Goal: Answer question/provide support

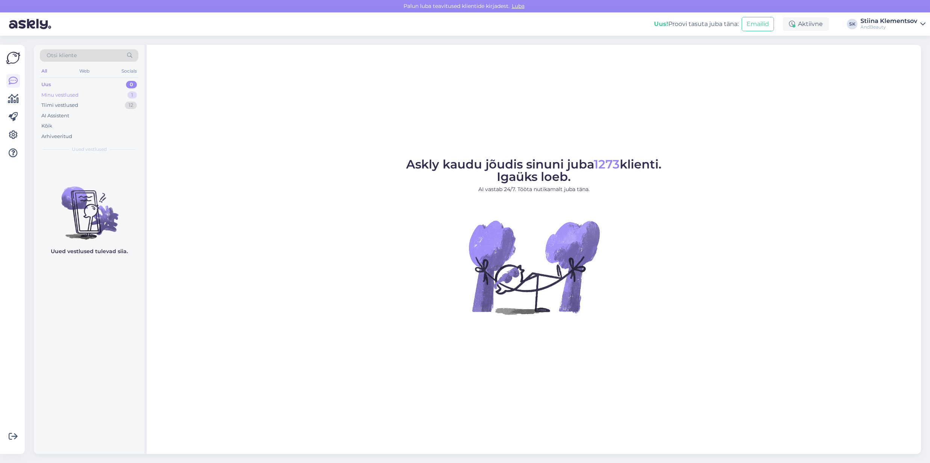
click at [69, 93] on div "Minu vestlused" at bounding box center [59, 95] width 37 height 8
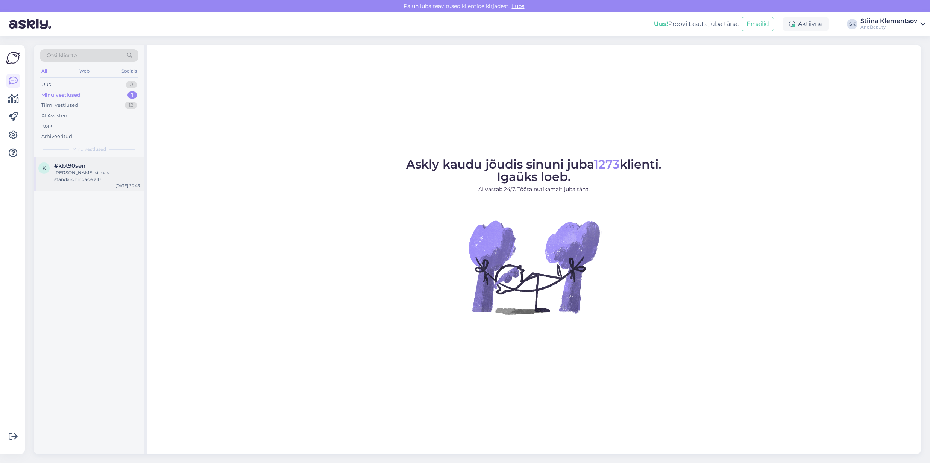
click at [99, 163] on div "#kbt90sen" at bounding box center [97, 166] width 86 height 7
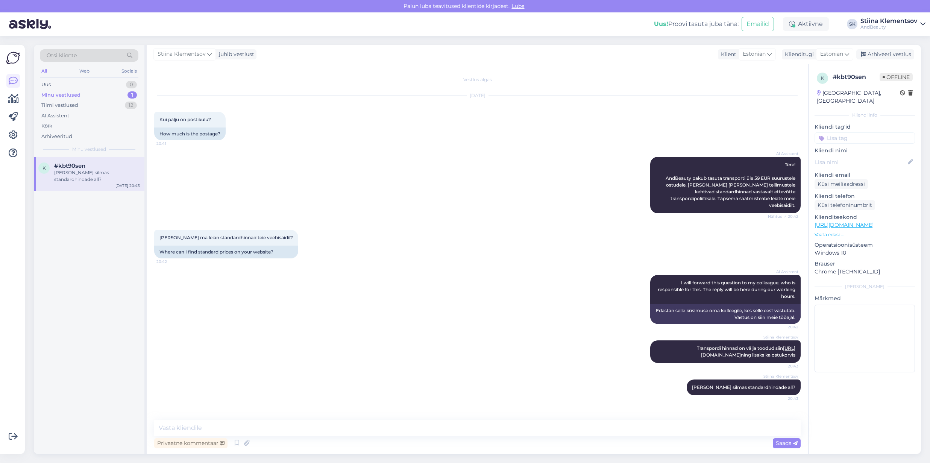
click at [896, 78] on span "Offline" at bounding box center [896, 77] width 33 height 8
click at [891, 51] on div "Arhiveeri vestlus" at bounding box center [886, 54] width 58 height 10
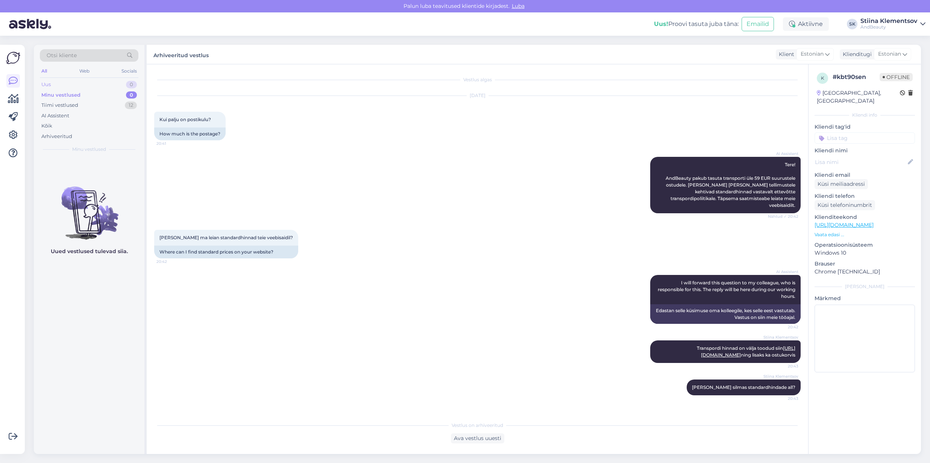
click at [57, 85] on div "Uus 0" at bounding box center [89, 84] width 99 height 11
click at [73, 104] on div "Tiimi vestlused" at bounding box center [59, 106] width 37 height 8
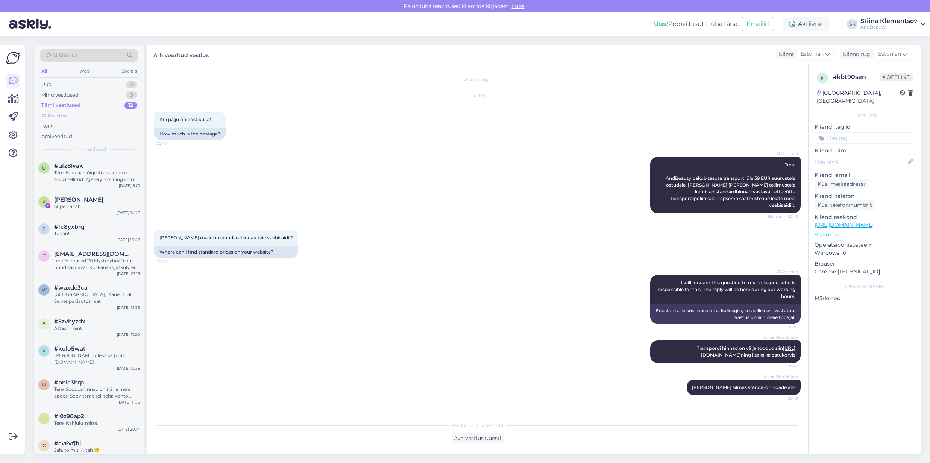
click at [79, 114] on div "AI Assistent" at bounding box center [89, 116] width 99 height 11
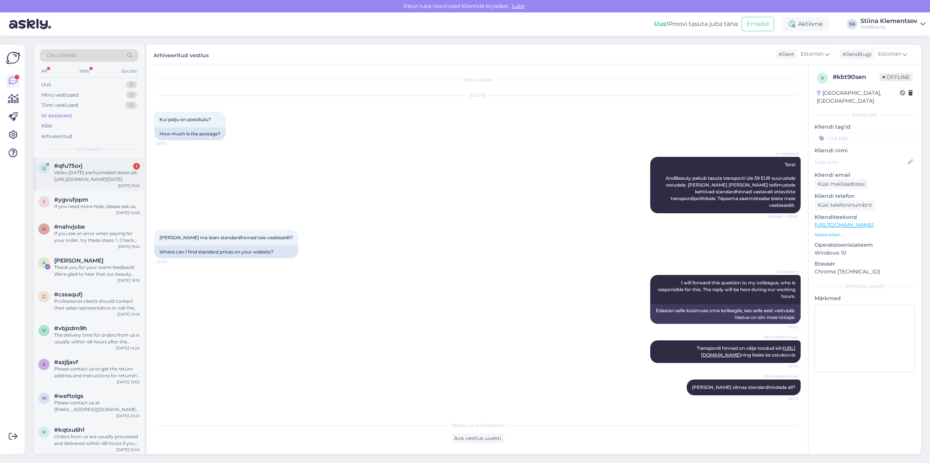
click at [107, 178] on div "Valiku [DATE] parfüümidest leiate siit: [URL][DOMAIN_NAME][DATE]" at bounding box center [97, 176] width 86 height 14
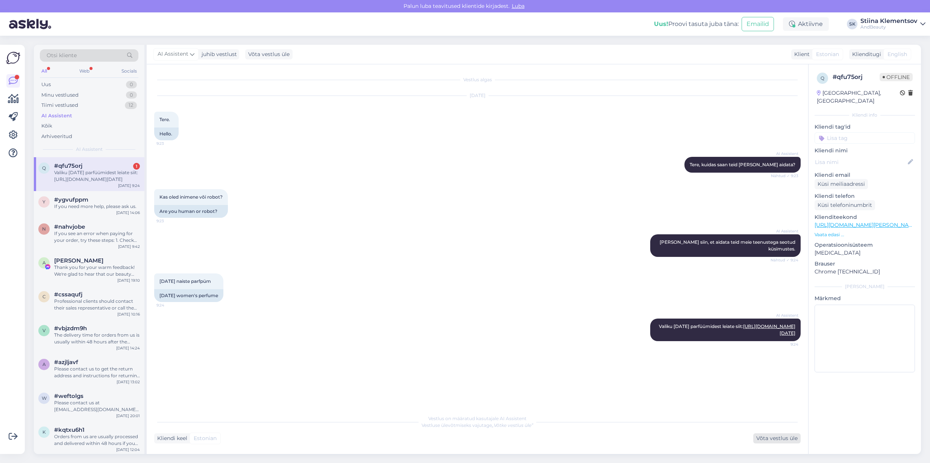
click at [772, 440] on div "Võta vestlus üle" at bounding box center [777, 438] width 47 height 10
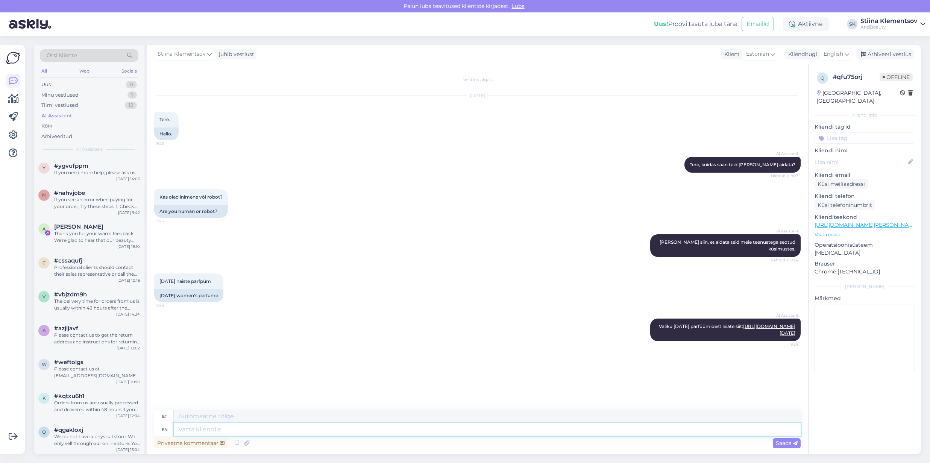
click at [252, 430] on textarea at bounding box center [487, 429] width 627 height 13
click at [838, 54] on span "English" at bounding box center [834, 54] width 20 height 8
type input "es"
click at [803, 103] on link "Estonian" at bounding box center [819, 100] width 83 height 12
click at [321, 427] on textarea at bounding box center [477, 428] width 647 height 16
